Goal: Task Accomplishment & Management: Manage account settings

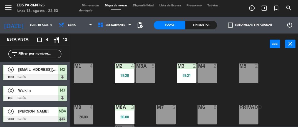
scroll to position [19, 0]
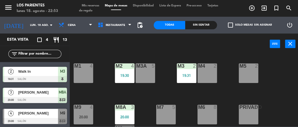
click at [56, 116] on div "[PERSON_NAME]" at bounding box center [38, 112] width 40 height 9
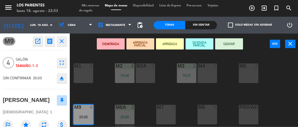
click at [230, 47] on button "SENTAR" at bounding box center [228, 43] width 28 height 11
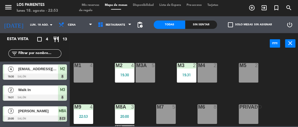
scroll to position [11, 0]
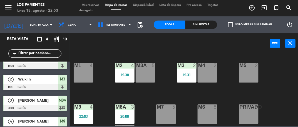
click at [51, 119] on span "[PERSON_NAME]" at bounding box center [38, 121] width 40 height 6
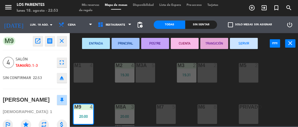
click at [247, 42] on button "SERVIR" at bounding box center [243, 43] width 28 height 11
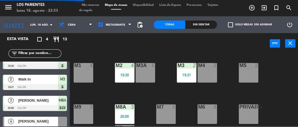
click at [51, 105] on div at bounding box center [35, 108] width 64 height 6
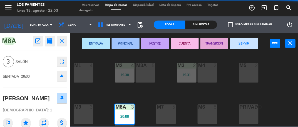
click at [243, 46] on button "SERVIR" at bounding box center [243, 43] width 28 height 11
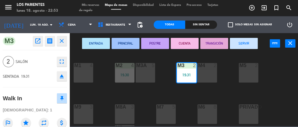
click at [237, 46] on button "SERVIR" at bounding box center [243, 43] width 28 height 11
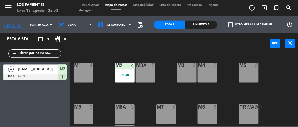
click at [51, 75] on div at bounding box center [35, 77] width 64 height 6
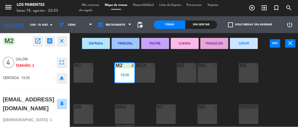
click at [244, 44] on button "SERVIR" at bounding box center [243, 43] width 28 height 11
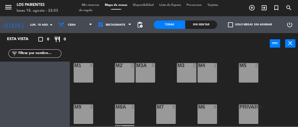
click at [167, 110] on div "M7 5" at bounding box center [165, 113] width 19 height 19
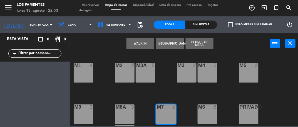
click at [137, 45] on button "WALK IN" at bounding box center [140, 43] width 28 height 11
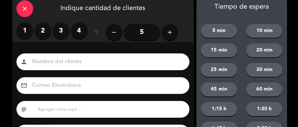
scroll to position [61, 0]
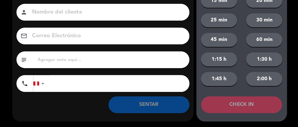
click at [167, 108] on button "SENTAR" at bounding box center [148, 104] width 81 height 17
click at [165, 106] on button "SENTAR" at bounding box center [148, 104] width 81 height 17
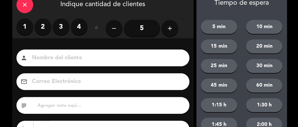
scroll to position [0, 0]
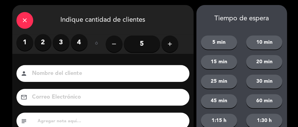
click at [146, 44] on input "5" at bounding box center [141, 44] width 36 height 17
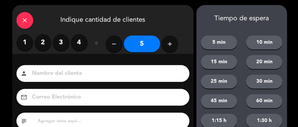
scroll to position [61, 0]
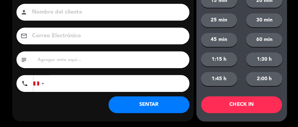
click at [153, 105] on button "SENTAR" at bounding box center [148, 104] width 81 height 17
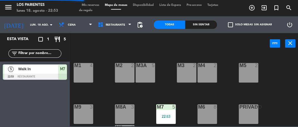
click at [53, 69] on span "Walk In" at bounding box center [38, 69] width 40 height 6
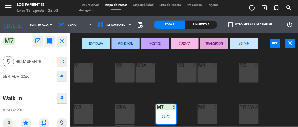
click at [247, 42] on button "SERVIR" at bounding box center [243, 43] width 28 height 11
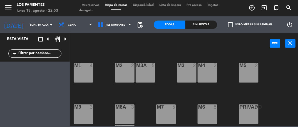
click at [96, 5] on span "Mis reservas" at bounding box center [90, 5] width 23 height 3
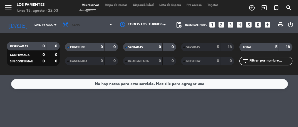
click at [100, 21] on span "Cena" at bounding box center [87, 25] width 55 height 12
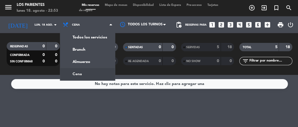
click at [97, 38] on div "menu Los Parientes lunes 18. agosto - 22:53 Mis reservas Mapa de mesas Disponib…" at bounding box center [149, 37] width 298 height 75
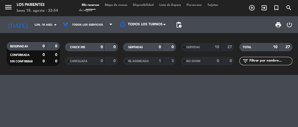
click at [201, 48] on div "SERVIDAS" at bounding box center [195, 47] width 26 height 6
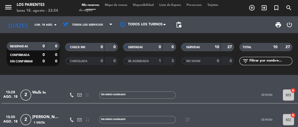
click at [119, 6] on span "Mapa de mesas" at bounding box center [116, 5] width 28 height 3
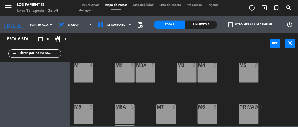
click at [140, 7] on span "Disponibilidad" at bounding box center [143, 5] width 26 height 3
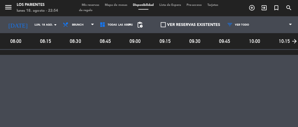
click at [91, 6] on span "Mis reservas" at bounding box center [90, 5] width 23 height 3
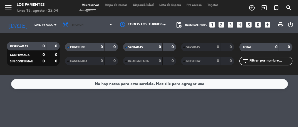
click at [77, 30] on span "Brunch" at bounding box center [87, 25] width 55 height 12
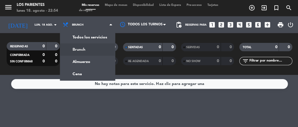
click at [72, 65] on div "menu Los Parientes lunes 18. agosto - 22:54 Mis reservas Mapa de mesas Disponib…" at bounding box center [149, 37] width 298 height 75
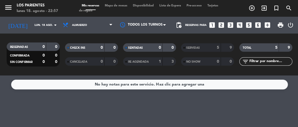
click at [208, 47] on div "5" at bounding box center [212, 47] width 11 height 6
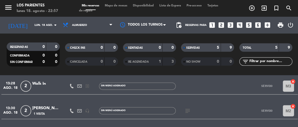
scroll to position [22, 0]
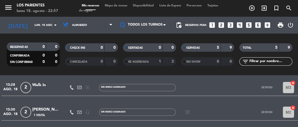
click at [48, 91] on div at bounding box center [46, 90] width 28 height 4
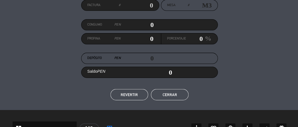
scroll to position [59, 0]
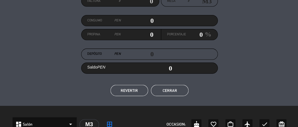
click at [168, 98] on div "Factura # Mesa # M3 Consumo PEN 0 Propina PEN 0 Porcentaje 0 % Depósito PEN 0 S…" at bounding box center [149, 46] width 298 height 120
click at [170, 95] on button "Cerrar" at bounding box center [169, 90] width 38 height 11
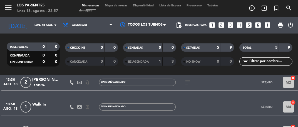
scroll to position [50, 0]
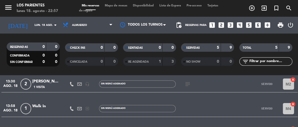
click at [260, 48] on div "TOTAL" at bounding box center [253, 47] width 26 height 6
click at [54, 111] on div at bounding box center [46, 111] width 28 height 4
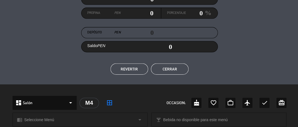
scroll to position [83, 0]
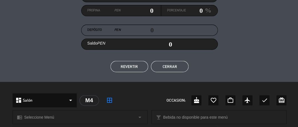
click at [176, 66] on button "Cerrar" at bounding box center [169, 66] width 38 height 11
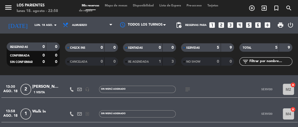
scroll to position [44, 0]
click at [49, 90] on div "1 Visita" at bounding box center [46, 92] width 28 height 5
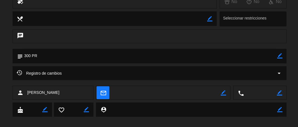
scroll to position [218, 0]
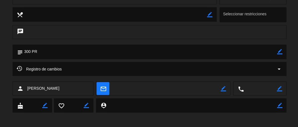
click at [70, 84] on div "person [PERSON_NAME]" at bounding box center [53, 88] width 81 height 14
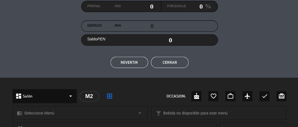
scroll to position [95, 0]
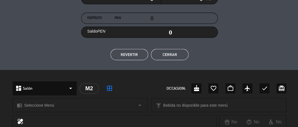
click at [161, 56] on button "Cerrar" at bounding box center [169, 54] width 38 height 11
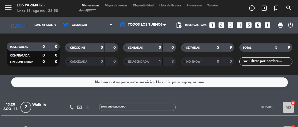
scroll to position [0, 0]
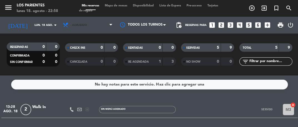
click at [89, 26] on span "Almuerzo" at bounding box center [87, 25] width 55 height 12
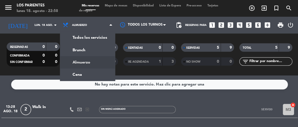
click at [73, 76] on ng-component "menu Los Parientes lunes 18. agosto - 22:58 Mis reservas Mapa de mesas Disponib…" at bounding box center [149, 63] width 298 height 127
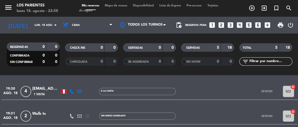
scroll to position [19, 0]
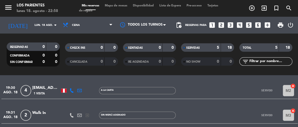
click at [47, 94] on div "1 Visita" at bounding box center [46, 93] width 28 height 5
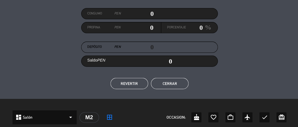
scroll to position [67, 0]
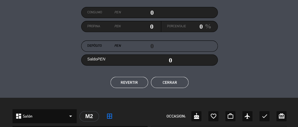
click at [163, 79] on button "Cerrar" at bounding box center [169, 81] width 38 height 11
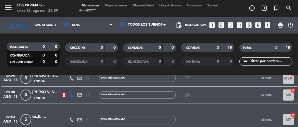
scroll to position [81, 0]
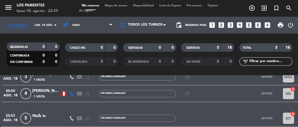
click at [39, 81] on span "1 Visita" at bounding box center [38, 79] width 11 height 4
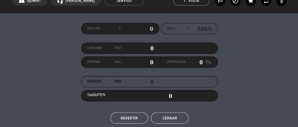
scroll to position [32, 0]
click at [168, 117] on button "Cerrar" at bounding box center [169, 116] width 38 height 11
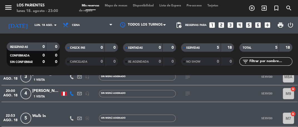
click at [40, 96] on span "1 Visita" at bounding box center [38, 96] width 11 height 4
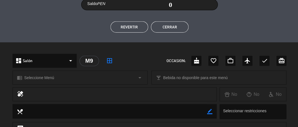
scroll to position [121, 0]
click at [171, 30] on button "Cerrar" at bounding box center [169, 27] width 38 height 11
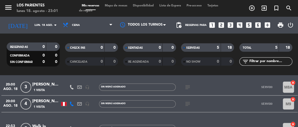
scroll to position [58, 0]
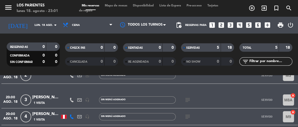
click at [42, 25] on input "lun. 18 ago." at bounding box center [50, 25] width 38 height 9
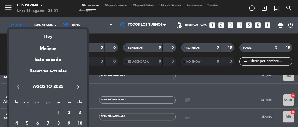
click at [34, 51] on div "Mañana" at bounding box center [48, 45] width 78 height 11
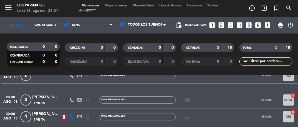
type input "[DATE] ago."
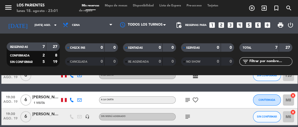
click at [116, 6] on span "Mapa de mesas" at bounding box center [116, 5] width 28 height 3
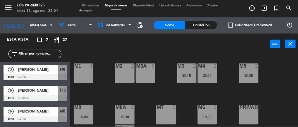
click at [27, 75] on div at bounding box center [35, 77] width 64 height 6
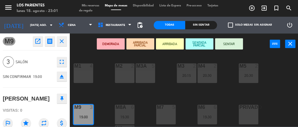
click at [61, 44] on icon "close" at bounding box center [61, 41] width 7 height 7
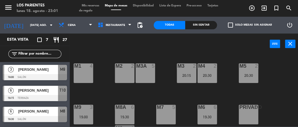
click at [84, 6] on span "Mis reservas" at bounding box center [90, 5] width 23 height 3
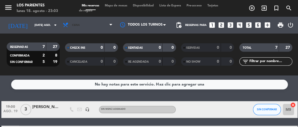
click at [83, 30] on span "Cena" at bounding box center [87, 25] width 55 height 12
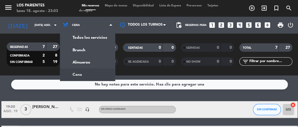
click at [75, 63] on div "menu Los Parientes lunes 18. agosto - 23:03 Mis reservas Mapa de mesas Disponib…" at bounding box center [149, 37] width 298 height 75
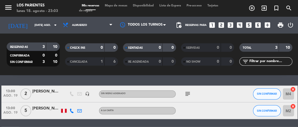
scroll to position [18, 0]
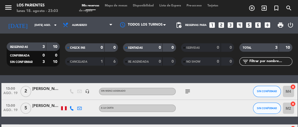
click at [39, 112] on div at bounding box center [46, 110] width 28 height 4
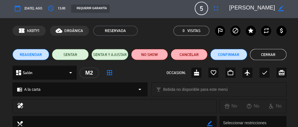
scroll to position [0, 0]
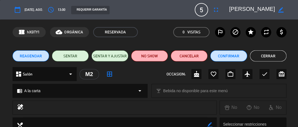
click at [267, 59] on button "Cerrar" at bounding box center [267, 55] width 37 height 11
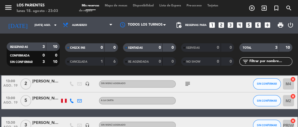
scroll to position [33, 0]
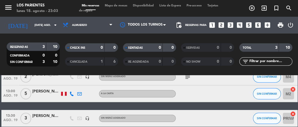
click at [43, 115] on div "[PERSON_NAME]" at bounding box center [46, 115] width 28 height 6
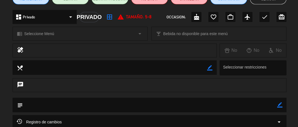
scroll to position [0, 0]
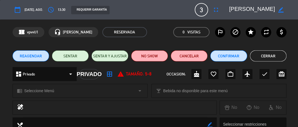
click at [264, 56] on button "Cerrar" at bounding box center [267, 55] width 37 height 11
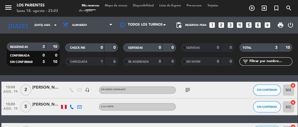
scroll to position [13, 0]
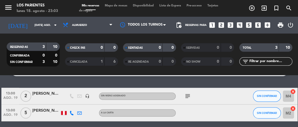
click at [41, 96] on div "[PERSON_NAME]" at bounding box center [46, 93] width 28 height 6
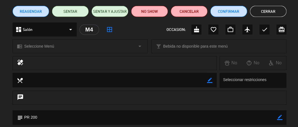
scroll to position [0, 0]
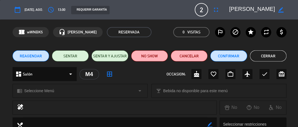
click at [261, 57] on button "Cerrar" at bounding box center [267, 55] width 37 height 11
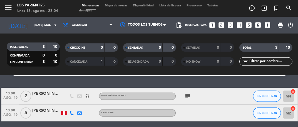
click at [122, 6] on span "Mapa de mesas" at bounding box center [116, 5] width 28 height 3
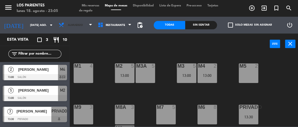
click at [77, 28] on span "Almuerzo" at bounding box center [75, 25] width 39 height 12
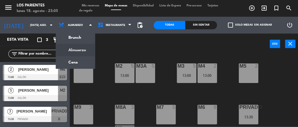
click at [66, 61] on ng-component "menu Los Parientes lunes 18. agosto - 23:05 Mis reservas Mapa de mesas Disponib…" at bounding box center [149, 63] width 298 height 126
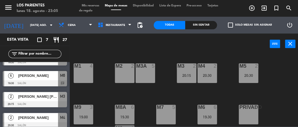
scroll to position [55, 0]
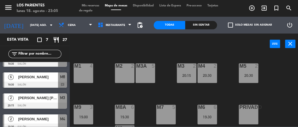
click at [29, 82] on div at bounding box center [35, 84] width 64 height 6
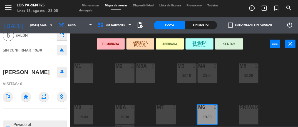
scroll to position [0, 0]
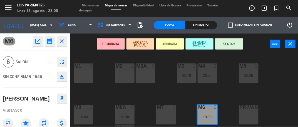
click at [63, 44] on icon "close" at bounding box center [61, 41] width 7 height 7
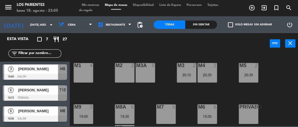
click at [28, 72] on span "[PERSON_NAME]" at bounding box center [38, 69] width 40 height 6
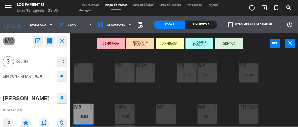
click at [63, 43] on icon "close" at bounding box center [61, 41] width 7 height 7
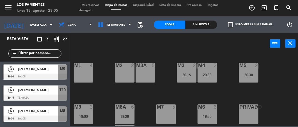
click at [26, 95] on div at bounding box center [35, 98] width 64 height 6
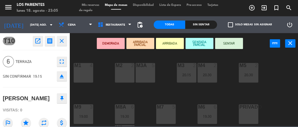
click at [62, 44] on icon "close" at bounding box center [61, 41] width 7 height 7
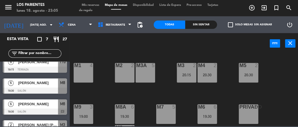
scroll to position [28, 0]
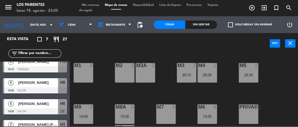
click at [28, 87] on div "[PERSON_NAME]" at bounding box center [38, 82] width 40 height 9
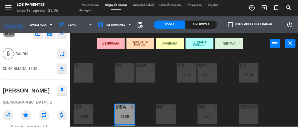
scroll to position [0, 0]
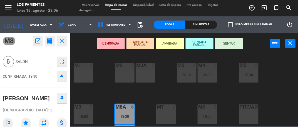
click at [64, 46] on button "close" at bounding box center [62, 41] width 10 height 10
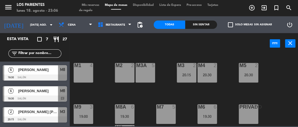
scroll to position [41, 0]
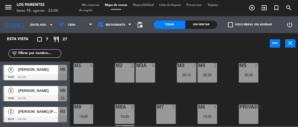
click at [28, 95] on div at bounding box center [35, 98] width 64 height 6
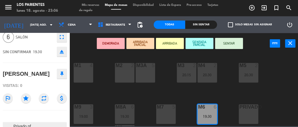
scroll to position [0, 0]
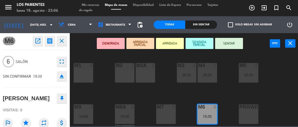
click at [60, 43] on icon "close" at bounding box center [61, 41] width 7 height 7
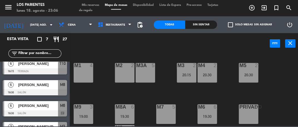
scroll to position [27, 0]
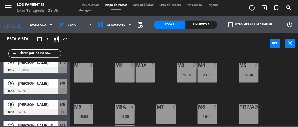
click at [29, 90] on div at bounding box center [35, 91] width 64 height 6
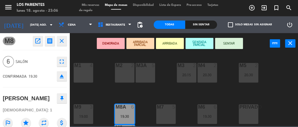
click at [16, 83] on div "CONFIRMADA 19:30 eject" at bounding box center [35, 76] width 64 height 14
click at [36, 44] on icon "open_in_new" at bounding box center [37, 41] width 7 height 7
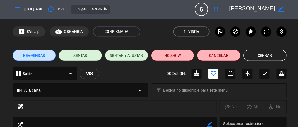
click at [259, 57] on button "Cerrar" at bounding box center [263, 55] width 43 height 11
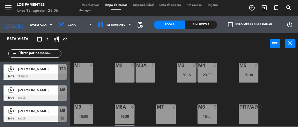
scroll to position [21, 0]
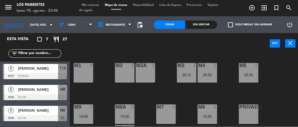
click at [24, 94] on div at bounding box center [35, 97] width 64 height 6
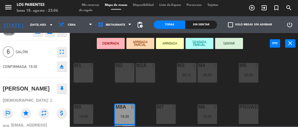
scroll to position [0, 0]
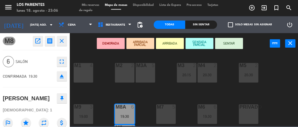
click at [63, 40] on icon "close" at bounding box center [61, 41] width 7 height 7
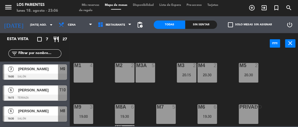
click at [26, 114] on div "[PERSON_NAME]" at bounding box center [38, 110] width 40 height 9
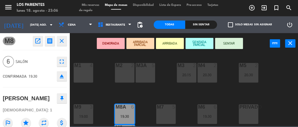
click at [62, 44] on button "close" at bounding box center [62, 41] width 10 height 10
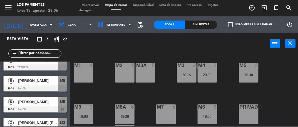
scroll to position [31, 0]
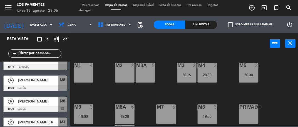
click at [31, 83] on div "[PERSON_NAME]" at bounding box center [38, 80] width 40 height 9
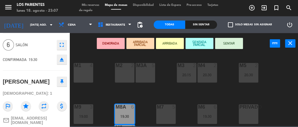
scroll to position [0, 0]
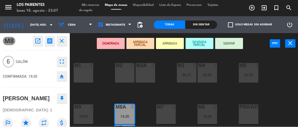
click at [61, 44] on button "close" at bounding box center [62, 41] width 10 height 10
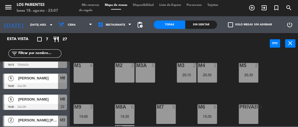
scroll to position [36, 0]
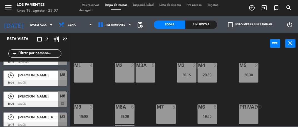
click at [31, 101] on div at bounding box center [35, 104] width 64 height 6
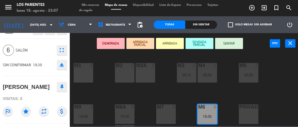
scroll to position [0, 0]
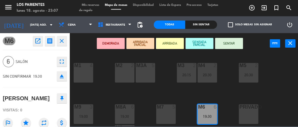
click at [65, 43] on icon "close" at bounding box center [61, 41] width 7 height 7
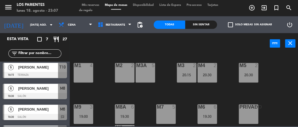
scroll to position [24, 0]
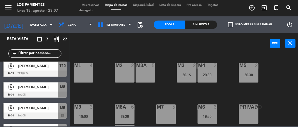
click at [28, 90] on div "[PERSON_NAME]" at bounding box center [38, 86] width 40 height 9
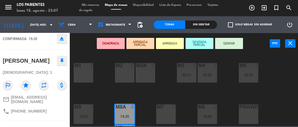
scroll to position [0, 0]
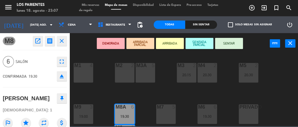
click at [36, 44] on button "open_in_new" at bounding box center [38, 41] width 10 height 10
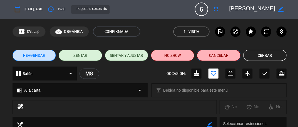
click at [217, 57] on button "Cancelar" at bounding box center [217, 55] width 43 height 11
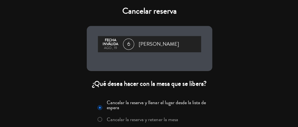
click at [100, 120] on input "Cancelar la reserva y retener la mesa" at bounding box center [99, 119] width 4 height 4
radio input "true"
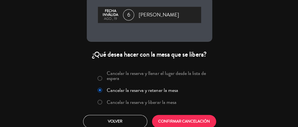
scroll to position [31, 0]
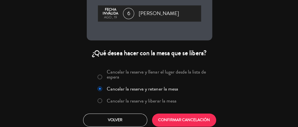
click at [99, 101] on input "Cancelar la reserva y liberar la mesa" at bounding box center [99, 100] width 4 height 4
radio input "true"
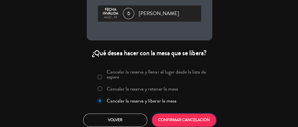
click at [172, 122] on button "CONFIRMAR CANCELACIÓN" at bounding box center [184, 119] width 64 height 13
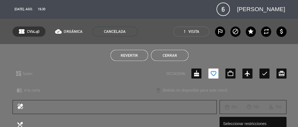
click at [169, 59] on button "Cerrar" at bounding box center [169, 55] width 38 height 11
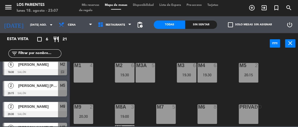
scroll to position [46, 0]
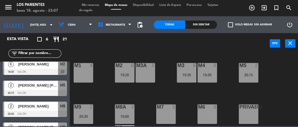
click at [26, 92] on div at bounding box center [35, 93] width 64 height 6
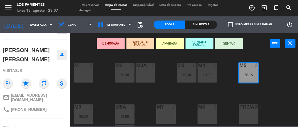
scroll to position [0, 0]
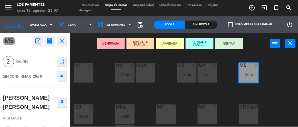
click at [65, 44] on button "close" at bounding box center [62, 41] width 10 height 10
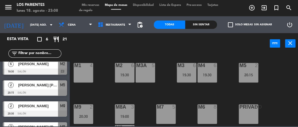
scroll to position [60, 0]
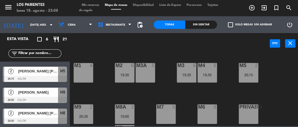
click at [25, 94] on span "[PERSON_NAME]" at bounding box center [38, 92] width 40 height 6
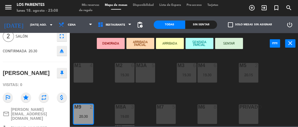
scroll to position [0, 0]
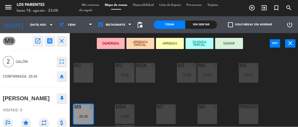
click at [63, 45] on button "close" at bounding box center [62, 41] width 10 height 10
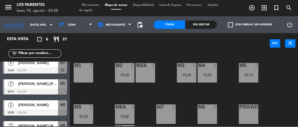
scroll to position [60, 0]
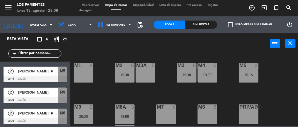
click at [31, 117] on div "[PERSON_NAME] [PERSON_NAME]" at bounding box center [38, 112] width 40 height 9
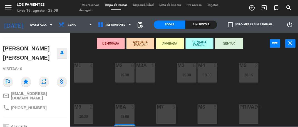
scroll to position [0, 0]
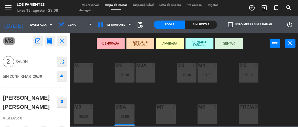
click at [64, 46] on button "close" at bounding box center [62, 41] width 10 height 10
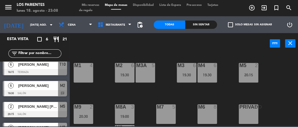
scroll to position [60, 0]
